Goal: Navigation & Orientation: Find specific page/section

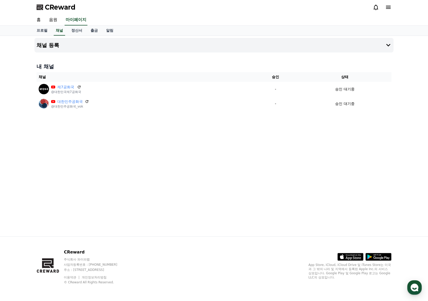
click at [64, 30] on link "채널" at bounding box center [59, 31] width 11 height 10
click at [78, 30] on link "정산서" at bounding box center [76, 31] width 19 height 10
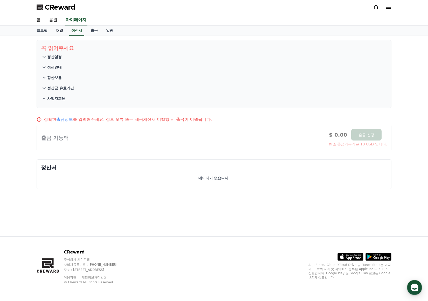
click at [54, 31] on link "채널" at bounding box center [60, 31] width 16 height 10
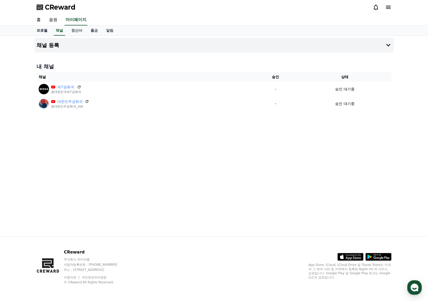
click at [40, 31] on link "프로필" at bounding box center [41, 31] width 19 height 10
select select "**********"
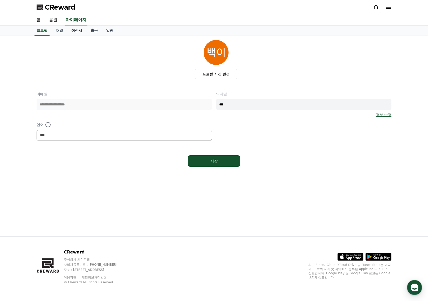
click at [81, 30] on link "정산서" at bounding box center [76, 31] width 19 height 10
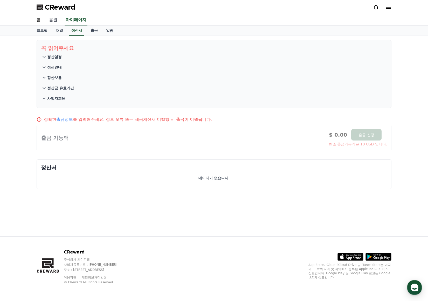
click at [59, 21] on link "음원" at bounding box center [53, 20] width 17 height 11
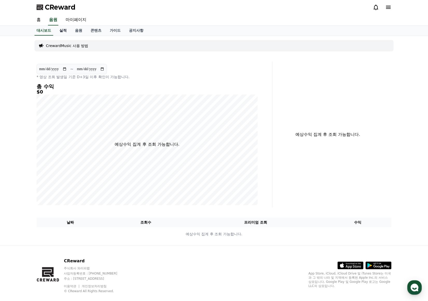
click at [67, 33] on link "실적" at bounding box center [63, 31] width 16 height 10
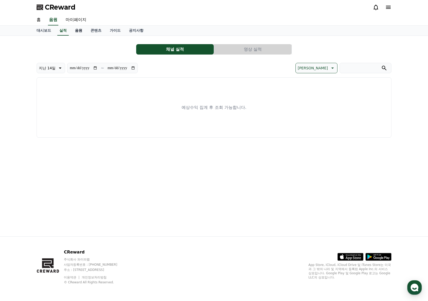
click at [81, 32] on link "음원" at bounding box center [79, 31] width 16 height 10
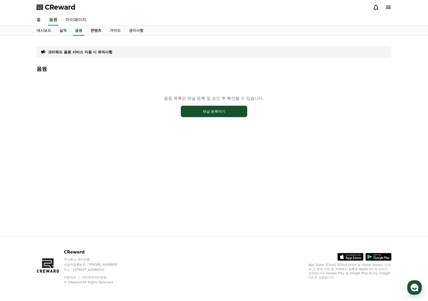
click at [92, 31] on link "콘텐츠" at bounding box center [95, 31] width 19 height 10
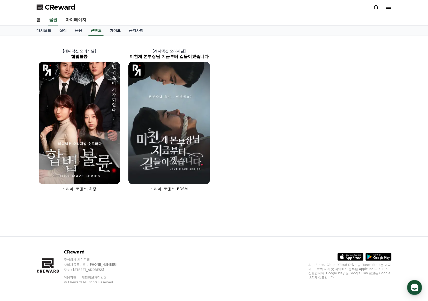
click at [113, 31] on link "가이드" at bounding box center [115, 31] width 19 height 10
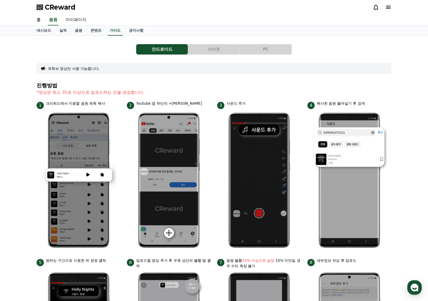
click at [70, 20] on link "마이페이지" at bounding box center [75, 20] width 29 height 11
select select "**********"
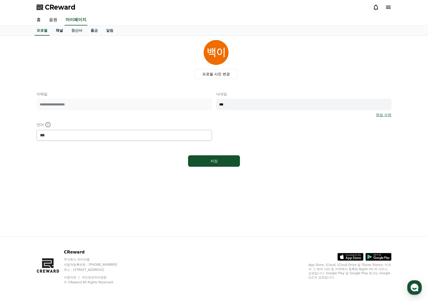
click at [60, 31] on link "채널" at bounding box center [60, 31] width 16 height 10
